Goal: Information Seeking & Learning: Learn about a topic

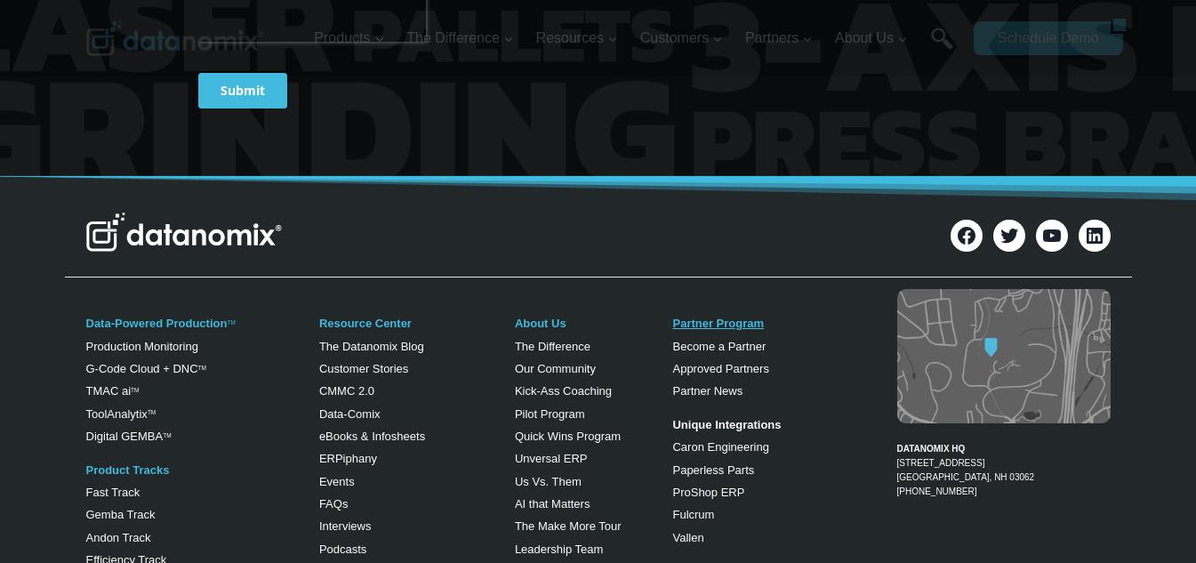
click at [738, 319] on link "Partner Program" at bounding box center [718, 323] width 92 height 13
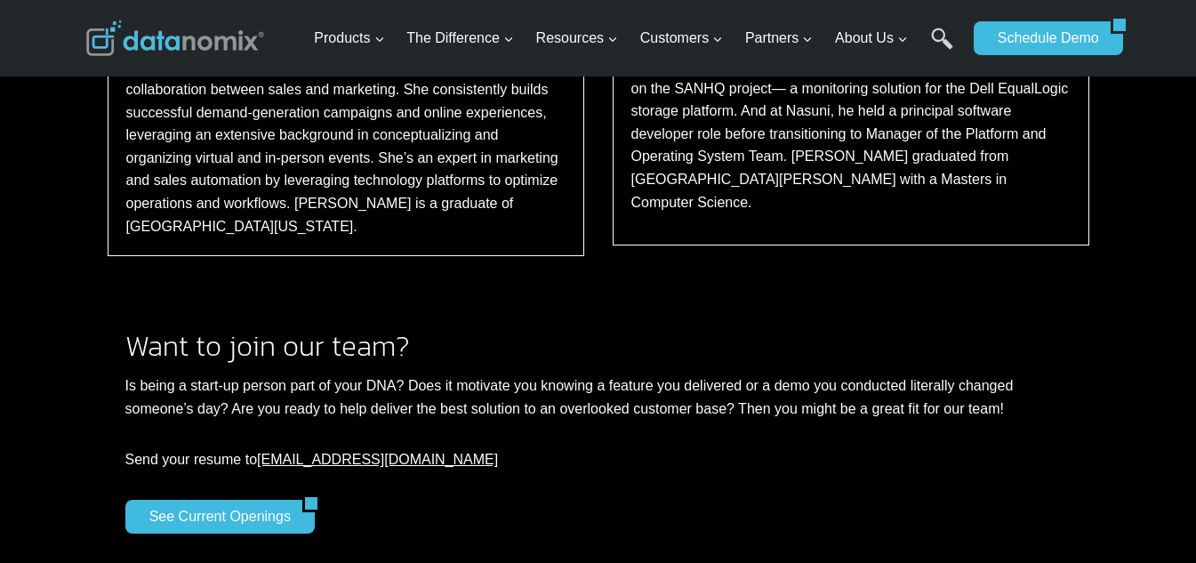
scroll to position [3142, 0]
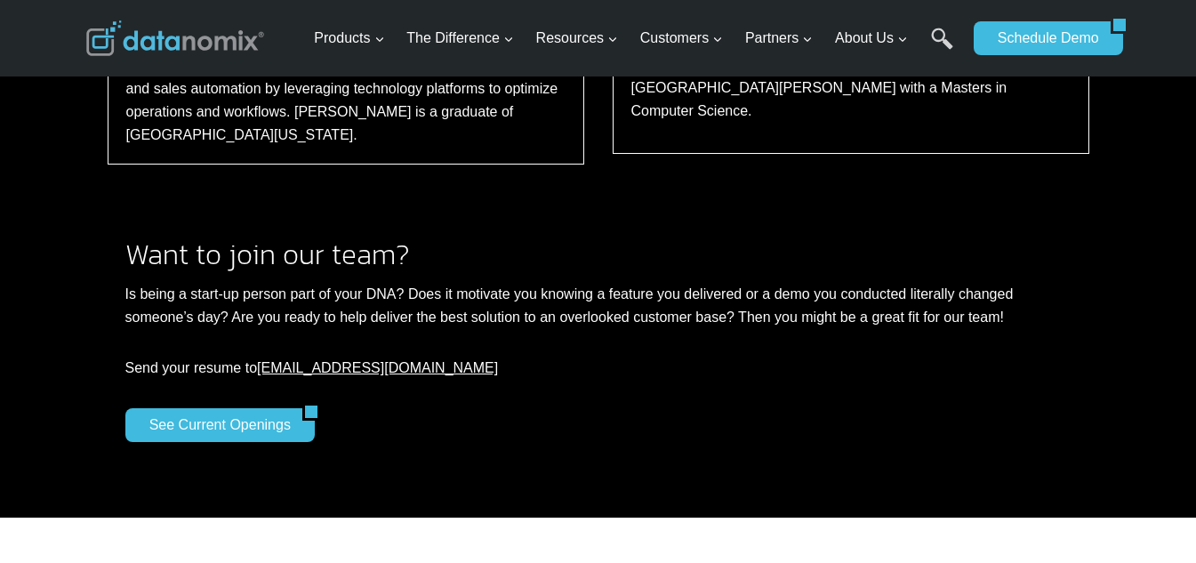
click at [841, 408] on div "See Current Openings" at bounding box center [598, 425] width 946 height 34
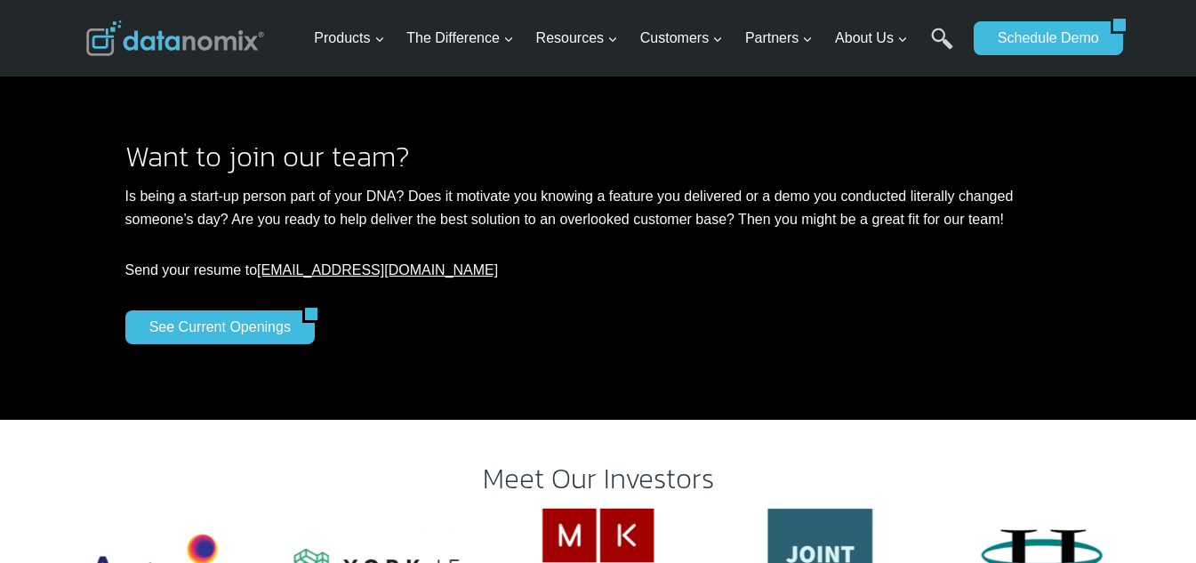
scroll to position [3380, 0]
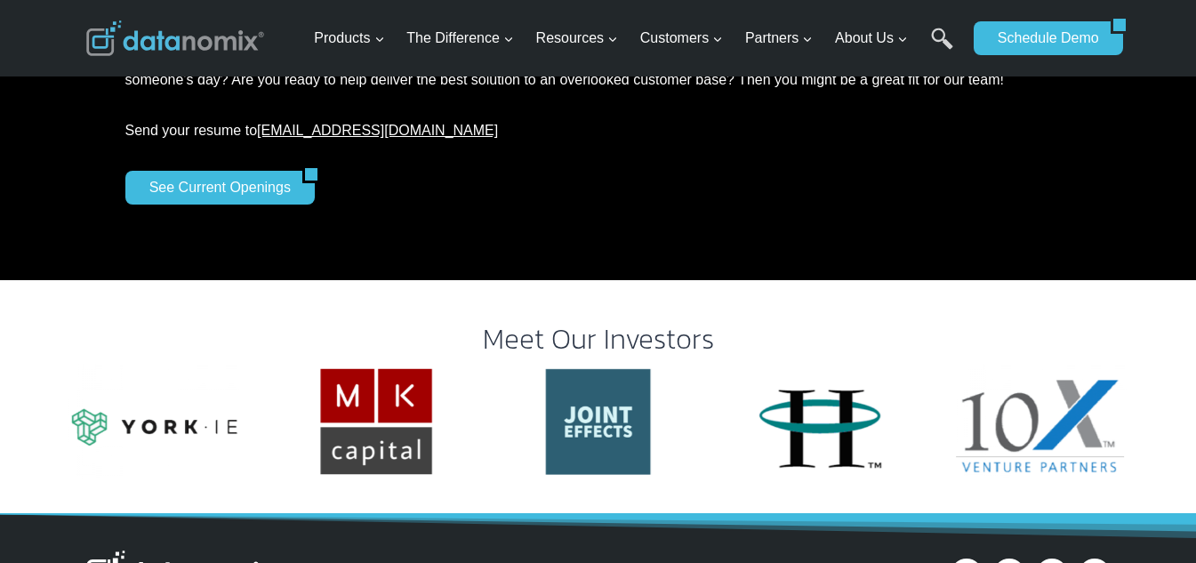
click at [402, 208] on div "Want to join our team? Is being a start-up person part of your DNA? Does it mot…" at bounding box center [598, 122] width 1067 height 318
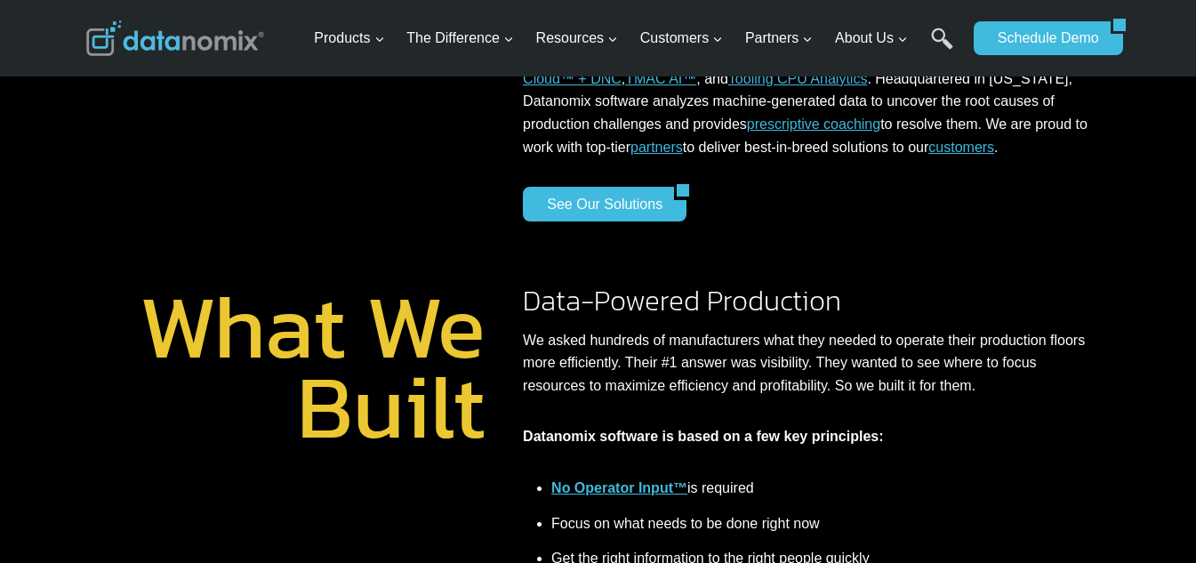
scroll to position [118, 0]
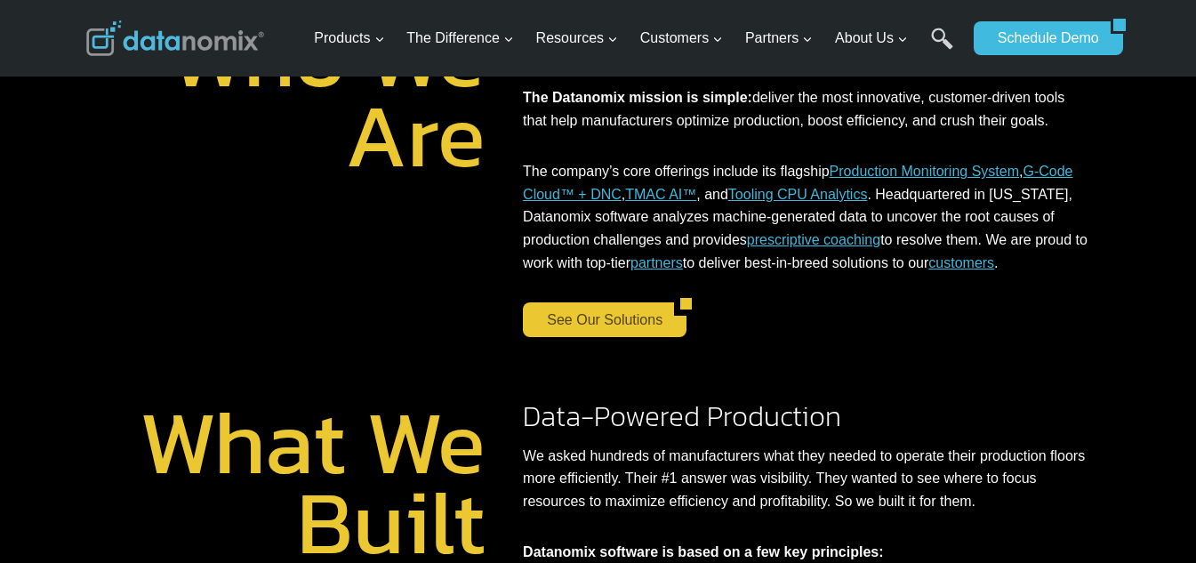
click at [621, 309] on link "See Our Solutions" at bounding box center [598, 319] width 151 height 34
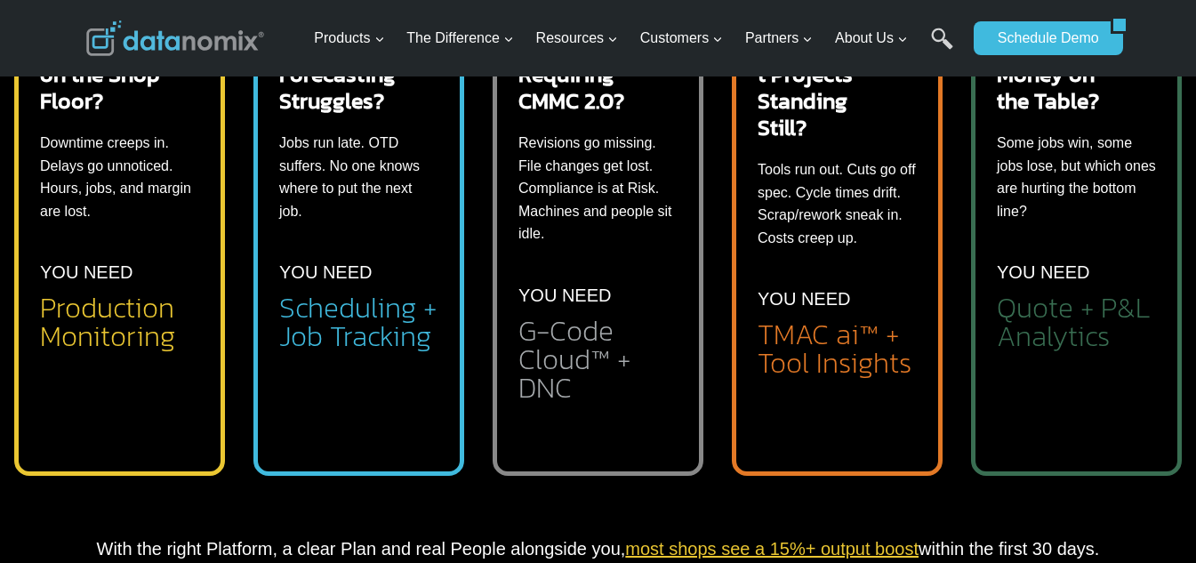
scroll to position [889, 0]
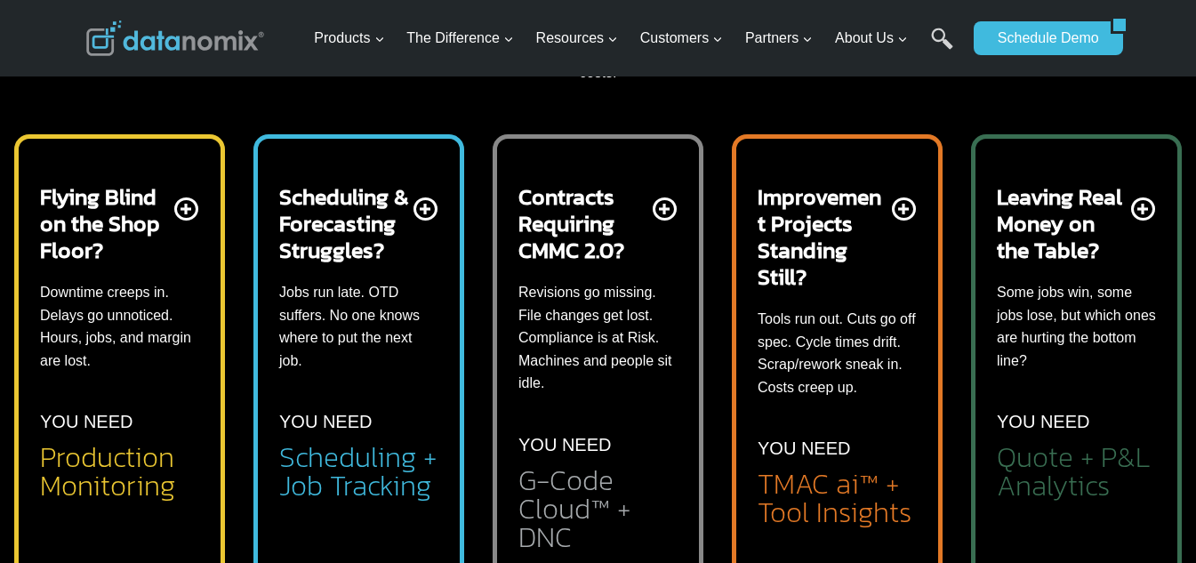
drag, startPoint x: 125, startPoint y: 301, endPoint x: 108, endPoint y: 309, distance: 19.5
click at [125, 301] on p "Downtime creeps in. Delays go unnoticed. Hours, jobs, and margin are lost." at bounding box center [119, 326] width 159 height 91
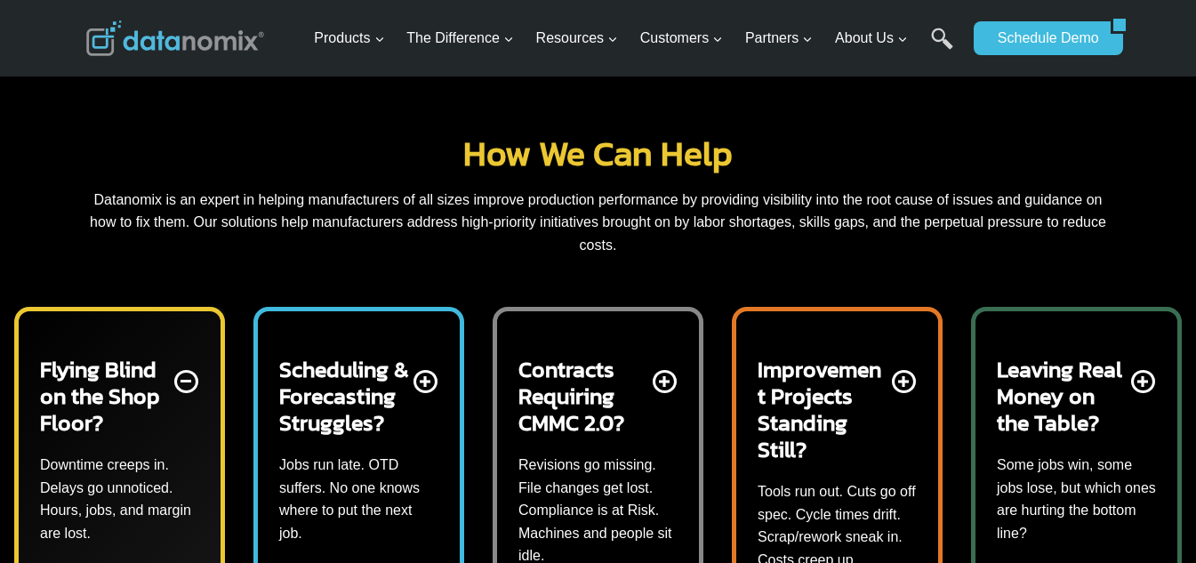
scroll to position [712, 0]
